Goal: Task Accomplishment & Management: Use online tool/utility

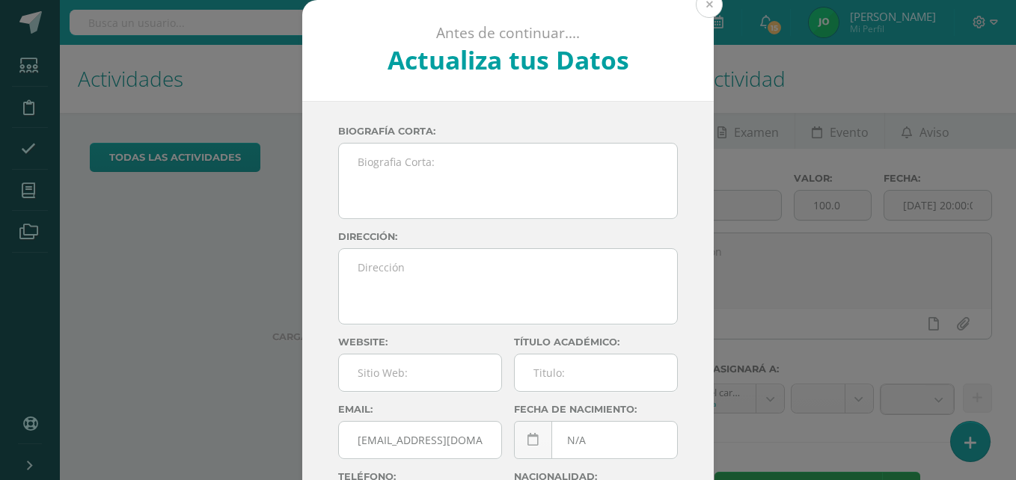
click at [702, 4] on button at bounding box center [709, 4] width 27 height 27
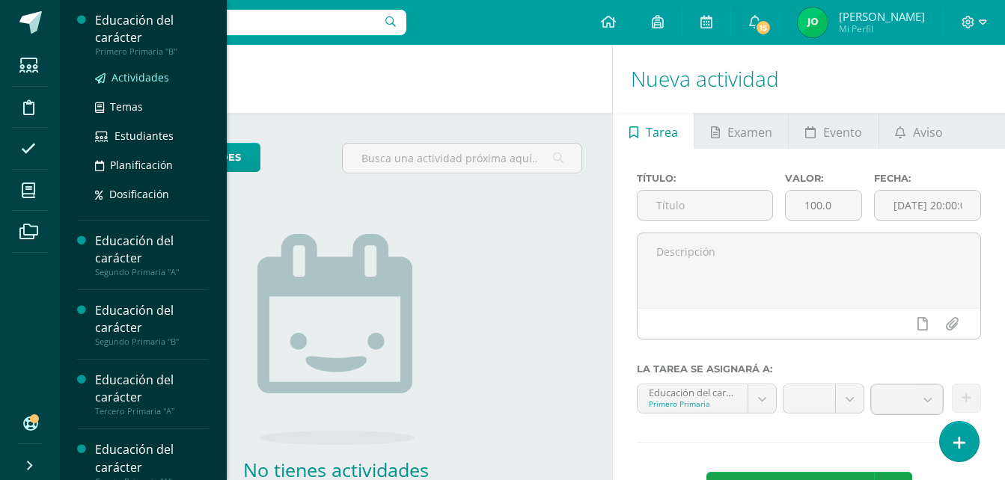
click at [141, 81] on span "Actividades" at bounding box center [140, 77] width 58 height 14
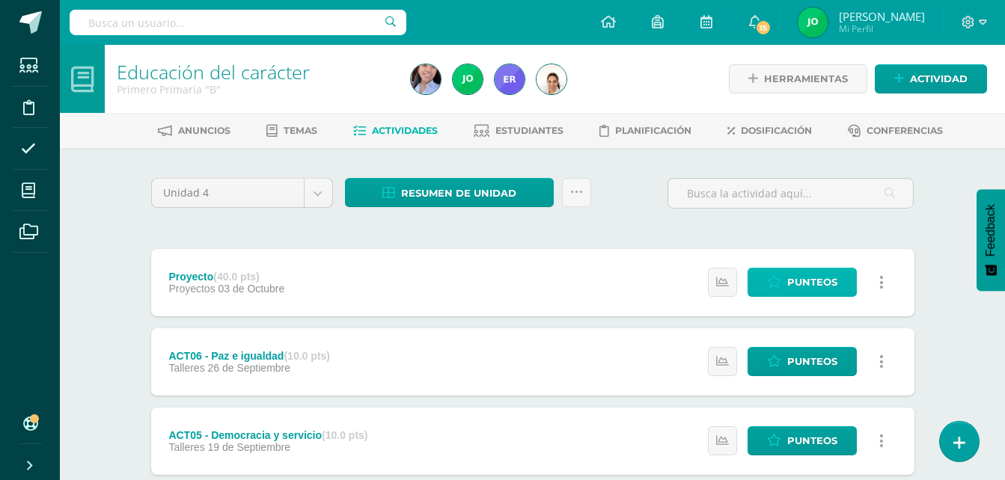
click at [785, 281] on link "Punteos" at bounding box center [801, 282] width 109 height 29
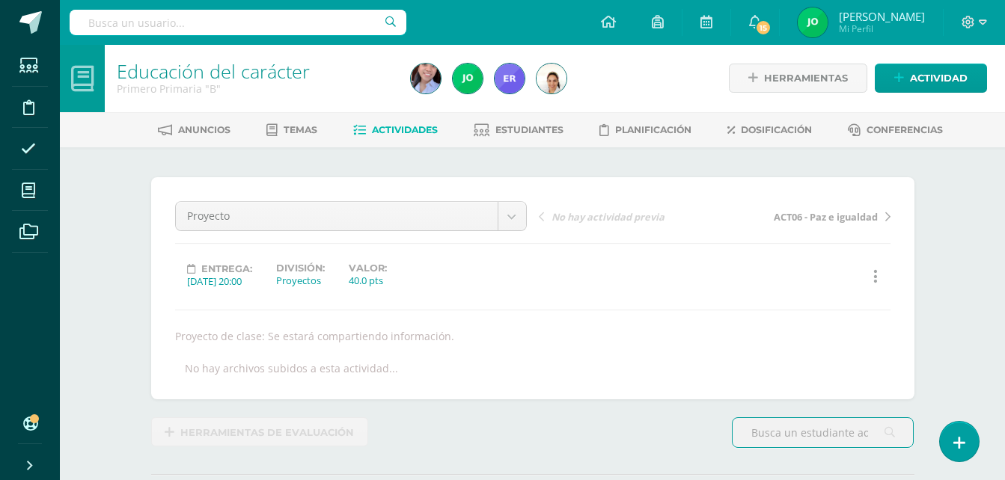
scroll to position [1, 0]
